Goal: Information Seeking & Learning: Learn about a topic

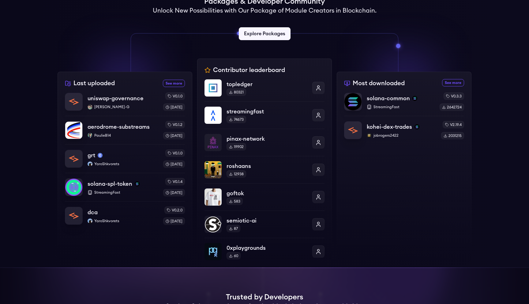
scroll to position [123, 0]
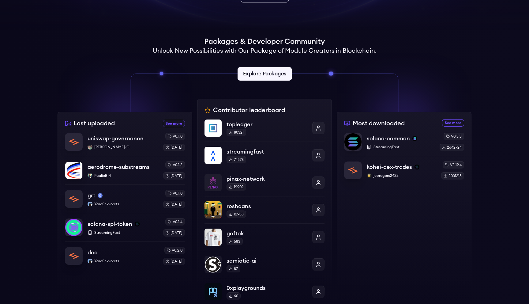
click at [274, 76] on link "Explore Packages" at bounding box center [264, 73] width 54 height 13
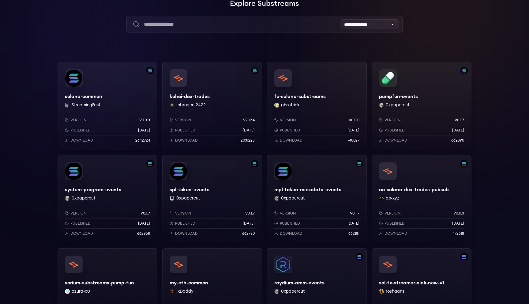
scroll to position [55, 0]
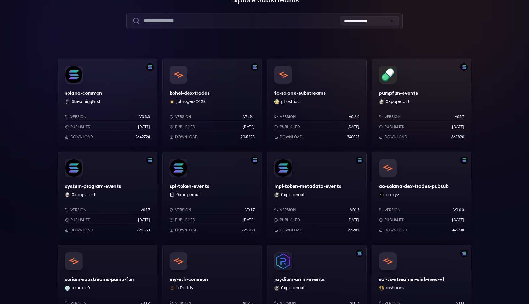
click at [413, 92] on div "pumpfun-events 0xpapercut Version v0.1.7 Published [DATE] Download 662890" at bounding box center [422, 102] width 100 height 88
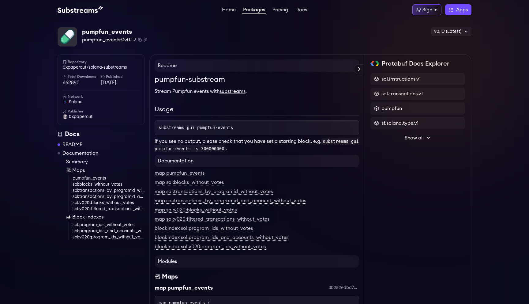
scroll to position [19, 0]
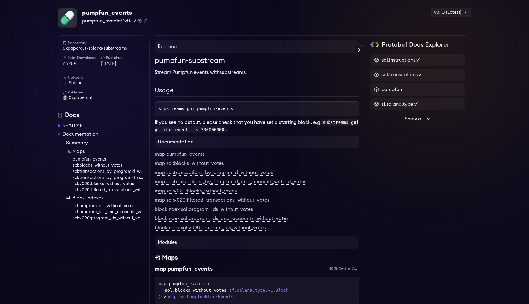
click at [113, 47] on link "0xpapercut/solana-substreams" at bounding box center [101, 48] width 77 height 6
